Goal: Task Accomplishment & Management: Use online tool/utility

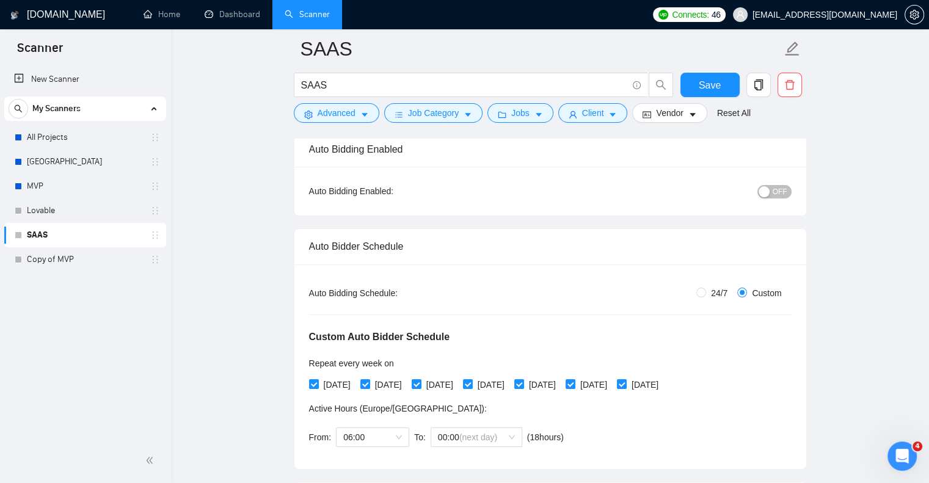
scroll to position [72, 0]
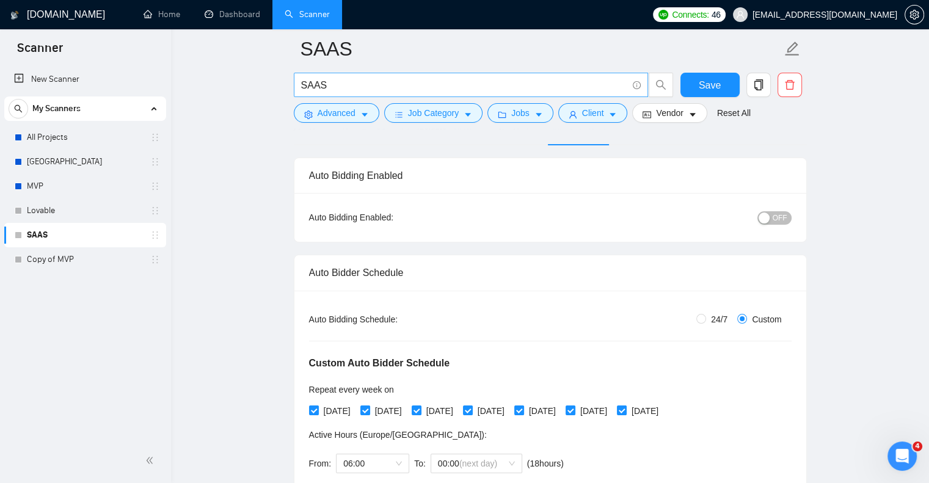
click at [409, 87] on input "SAAS" at bounding box center [464, 85] width 326 height 15
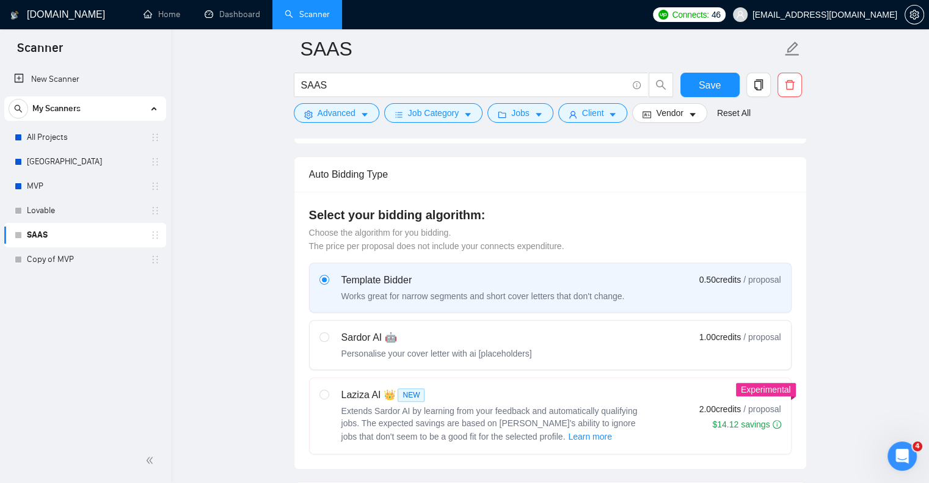
scroll to position [425, 0]
click at [103, 141] on link "All Projects" at bounding box center [85, 137] width 116 height 24
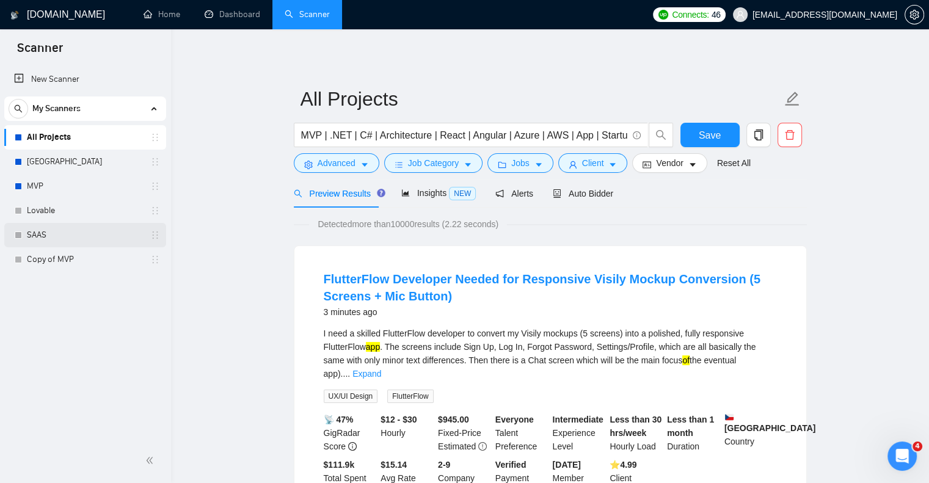
click at [122, 226] on link "SAAS" at bounding box center [85, 235] width 116 height 24
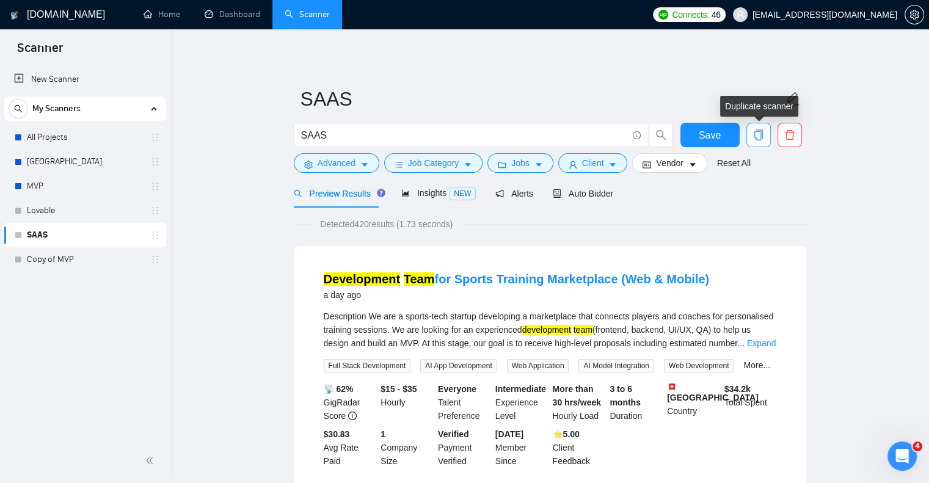
click at [759, 131] on icon "copy" at bounding box center [758, 135] width 9 height 11
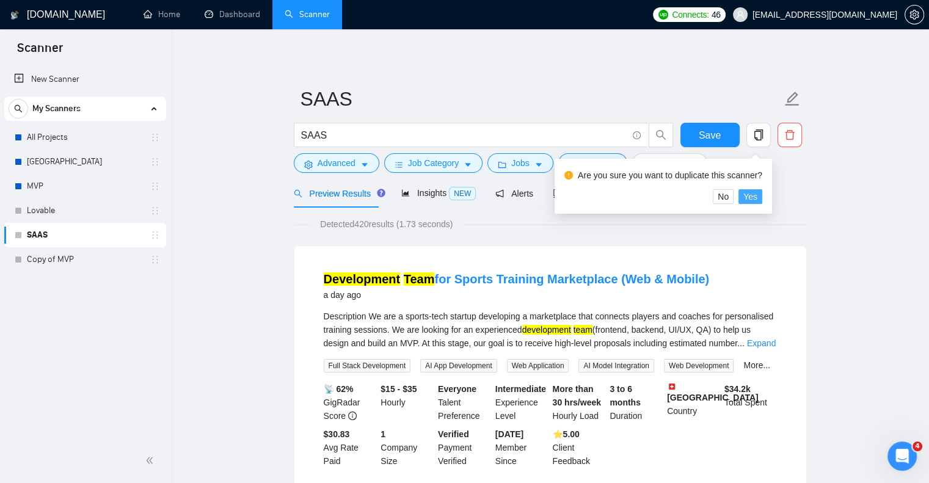
click at [753, 199] on span "Yes" at bounding box center [751, 196] width 14 height 13
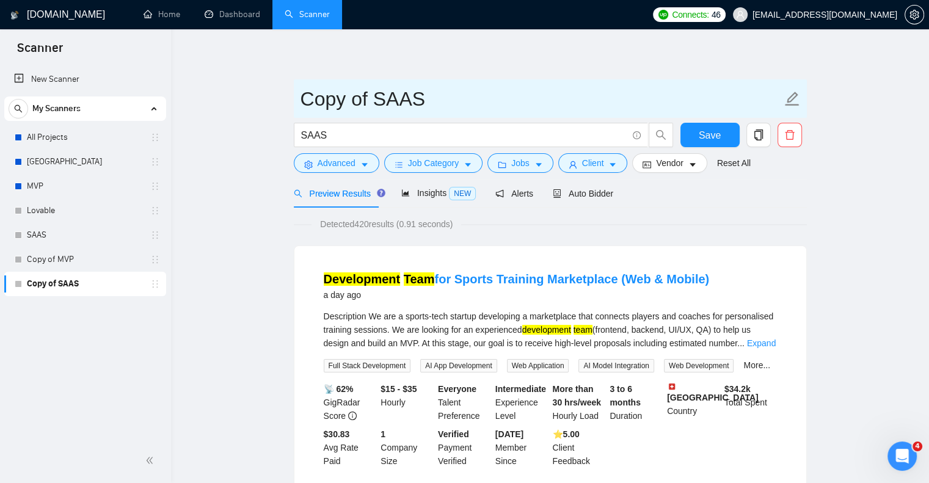
click at [370, 100] on input "Copy of SAAS" at bounding box center [541, 99] width 481 height 31
type input "Ш"
type input "IOT"
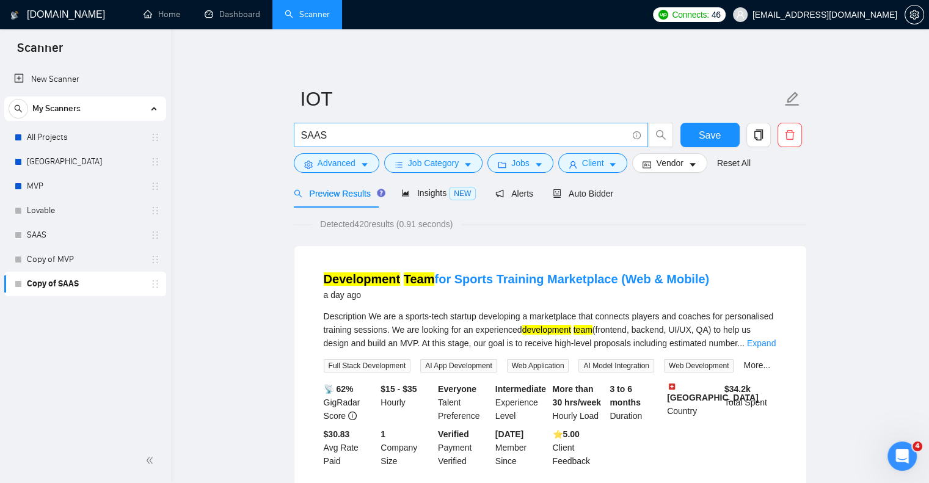
click at [356, 134] on input "SAAS" at bounding box center [464, 135] width 326 height 15
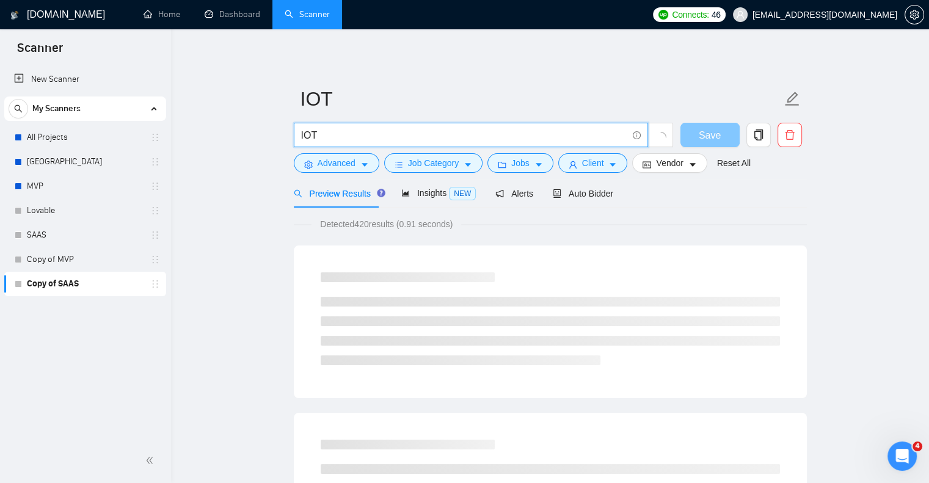
type input "IOT"
click at [709, 131] on span "Save" at bounding box center [710, 135] width 22 height 15
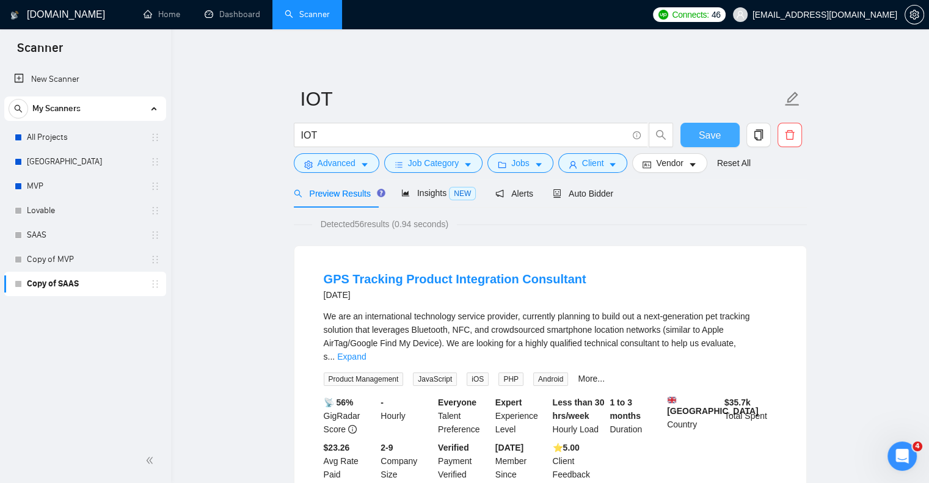
click at [717, 141] on span "Save" at bounding box center [710, 135] width 22 height 15
click at [156, 265] on div "Copy of MVP" at bounding box center [87, 259] width 145 height 24
click at [133, 256] on link "Copy of MVP" at bounding box center [85, 259] width 116 height 24
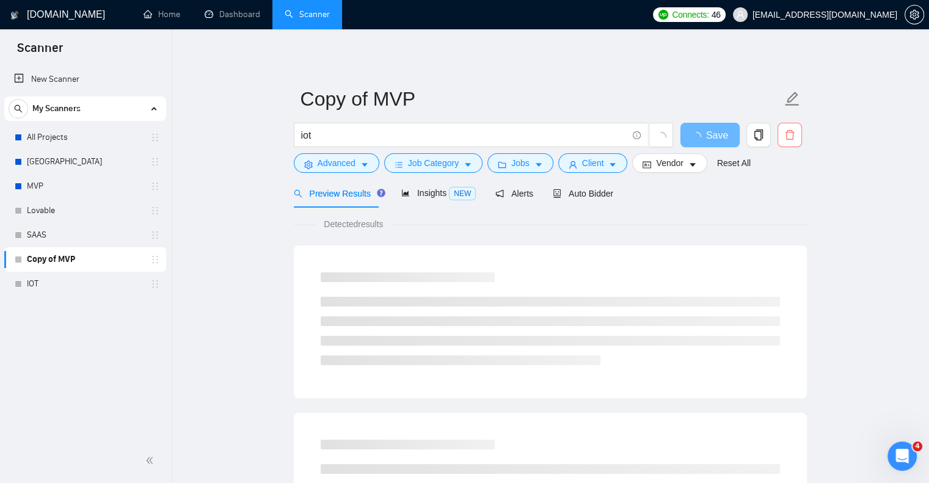
click at [794, 133] on icon "delete" at bounding box center [789, 135] width 9 height 10
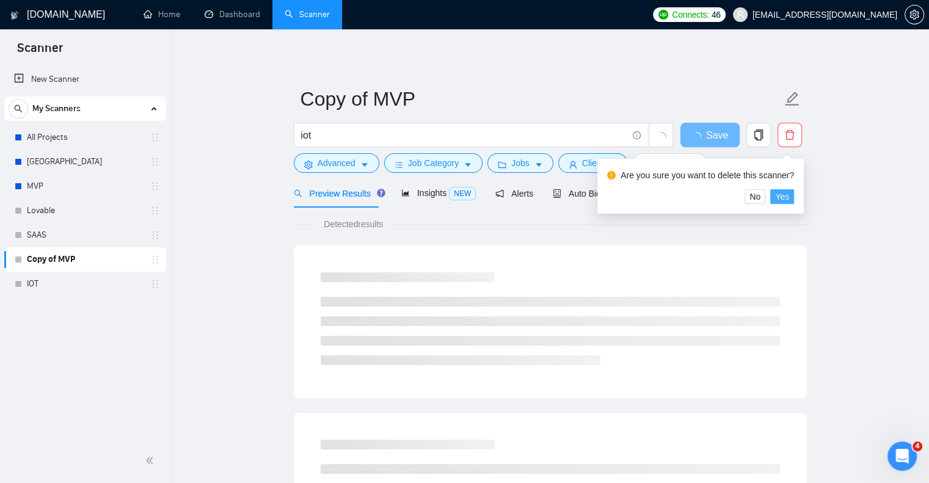
click at [787, 198] on span "Yes" at bounding box center [782, 196] width 14 height 13
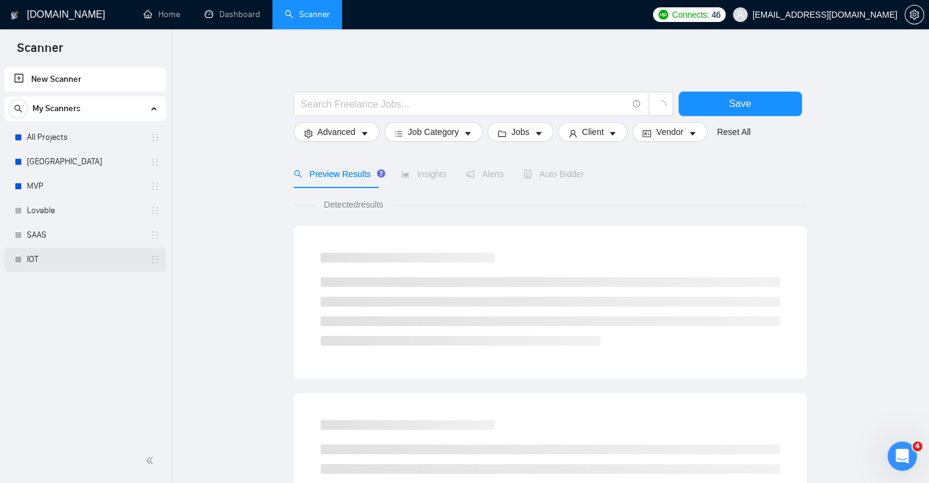
click at [69, 266] on link "IOT" at bounding box center [85, 259] width 116 height 24
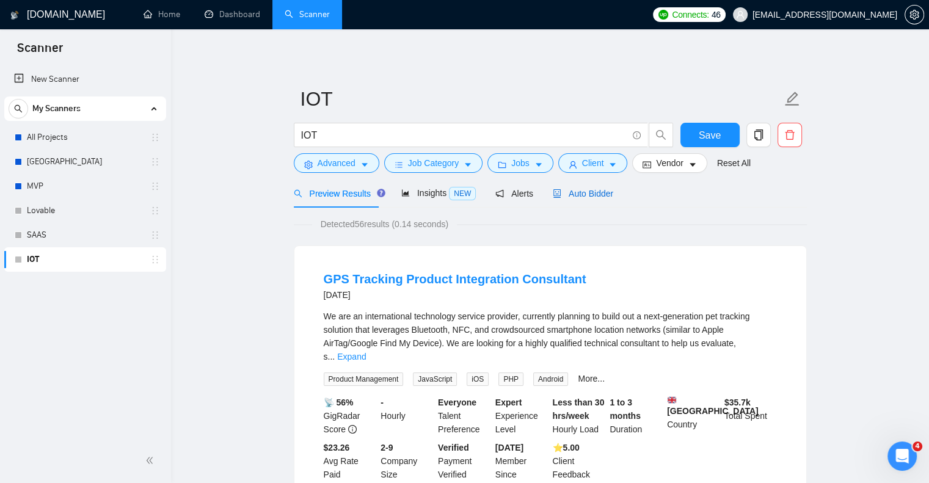
click at [591, 190] on span "Auto Bidder" at bounding box center [583, 194] width 60 height 10
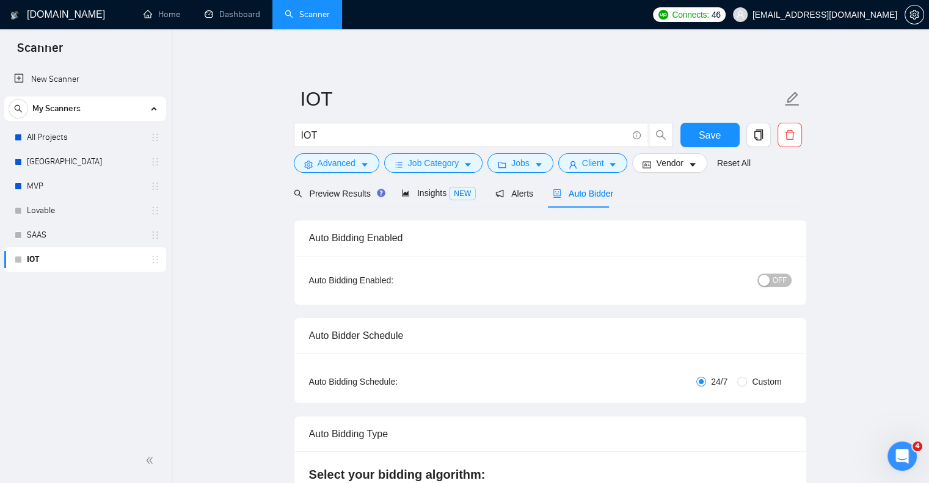
radio input "false"
radio input "true"
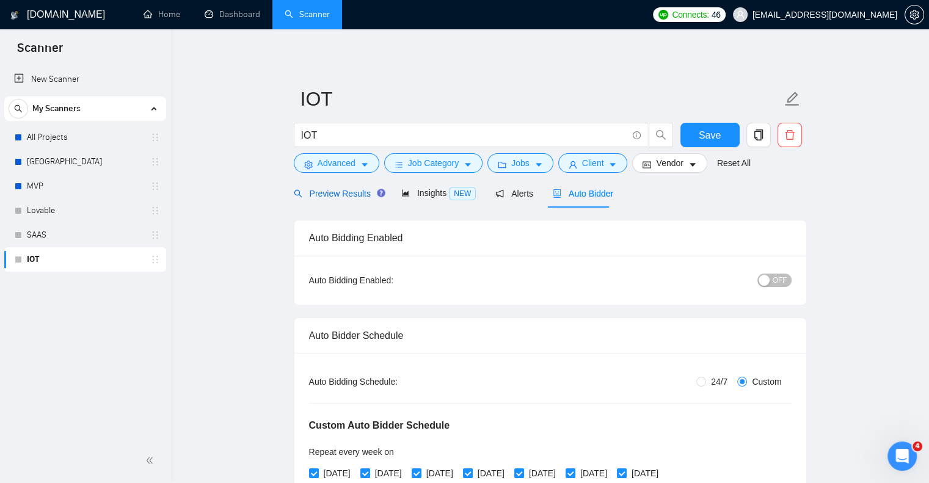
click at [330, 192] on span "Preview Results" at bounding box center [338, 194] width 88 height 10
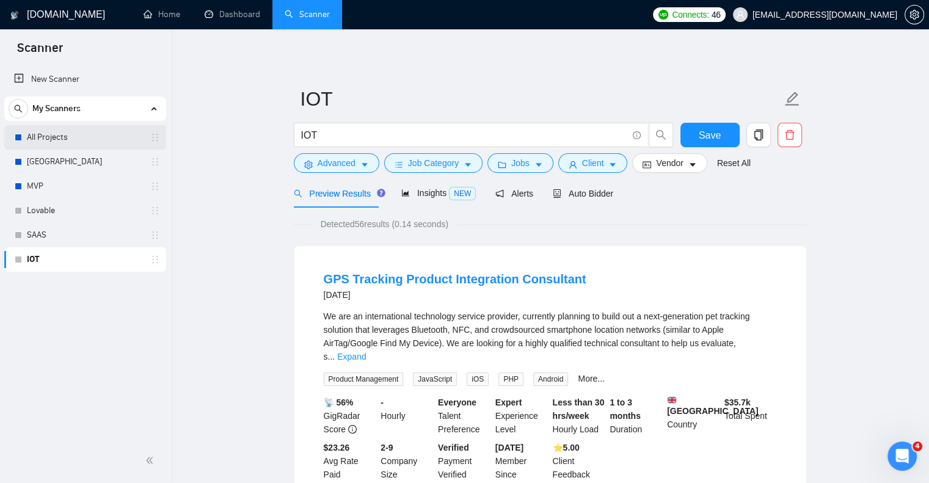
click at [101, 138] on link "All Projects" at bounding box center [85, 137] width 116 height 24
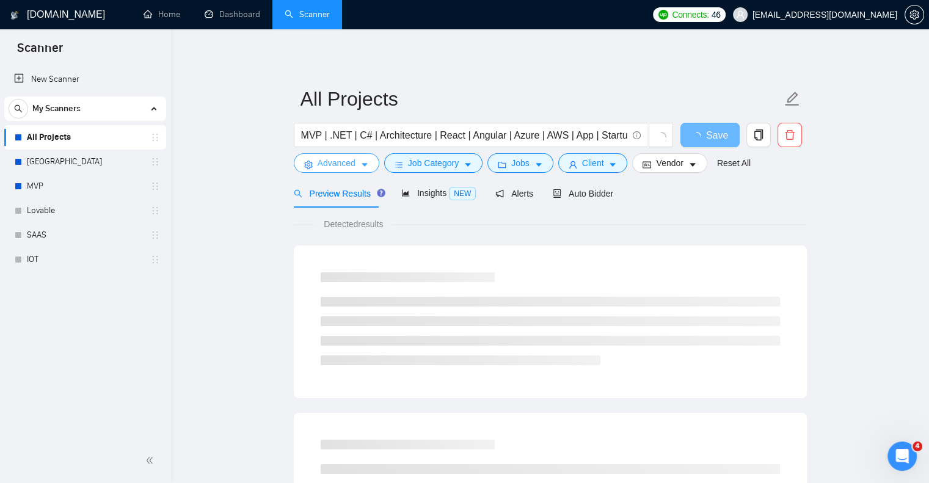
click at [362, 168] on icon "caret-down" at bounding box center [364, 165] width 9 height 9
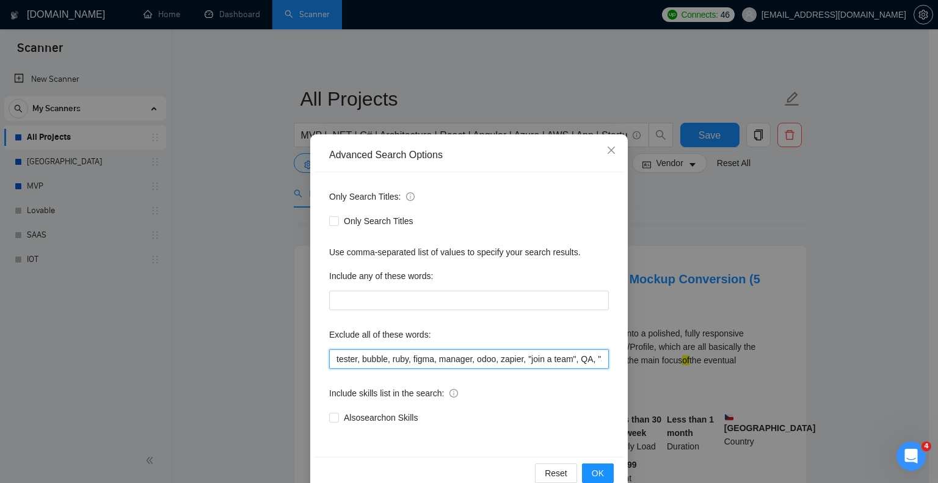
click at [330, 359] on input "tester, bubble, ruby, figma, manager, odoo, zapier, "join a team", QA, "Join ou…" at bounding box center [469, 359] width 280 height 20
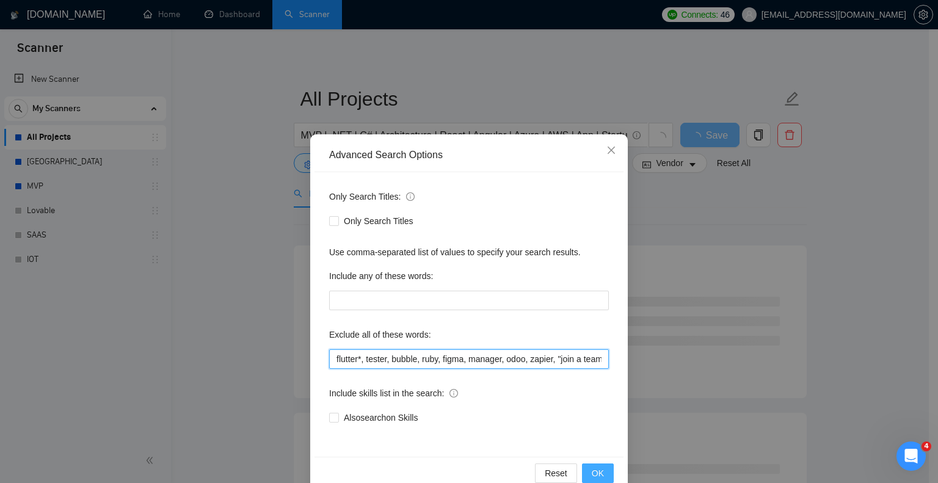
type input "flutter*, tester, bubble, ruby, figma, manager, odoo, zapier, "join a team", QA…"
click at [592, 469] on span "OK" at bounding box center [598, 473] width 12 height 13
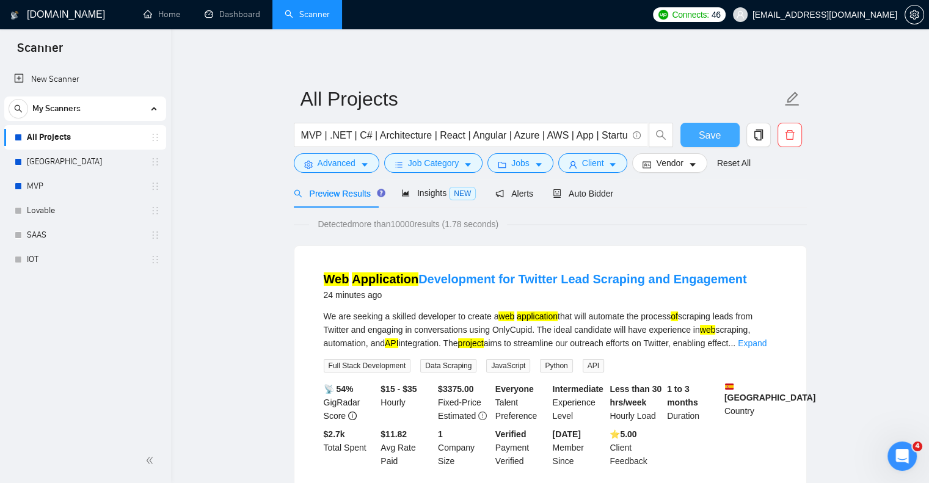
click at [712, 126] on button "Save" at bounding box center [710, 135] width 59 height 24
